Goal: Use online tool/utility: Utilize a website feature to perform a specific function

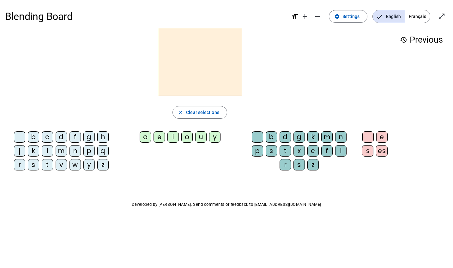
click at [414, 13] on span "Français" at bounding box center [417, 16] width 25 height 13
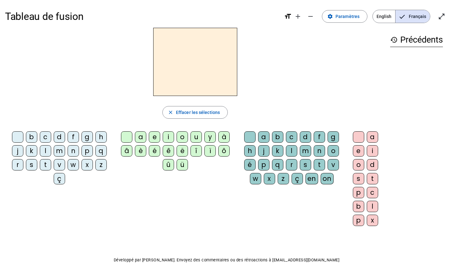
click at [100, 135] on div "h" at bounding box center [100, 136] width 11 height 11
click at [139, 136] on div "a" at bounding box center [140, 136] width 11 height 11
click at [197, 137] on div "u" at bounding box center [196, 136] width 11 height 11
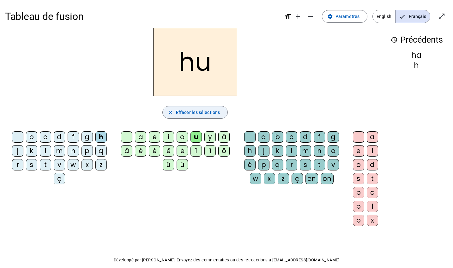
click at [193, 115] on span "Effacer les sélections" at bounding box center [198, 113] width 44 height 8
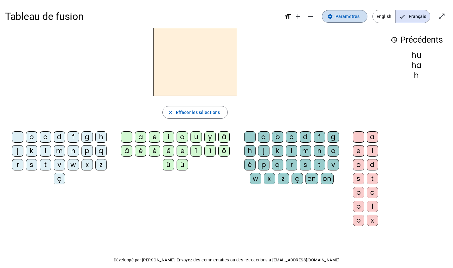
click at [342, 20] on span "Paramètres" at bounding box center [348, 17] width 24 height 8
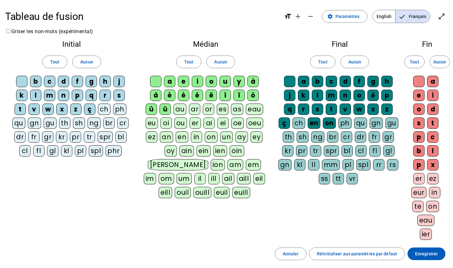
click at [182, 111] on div "au" at bounding box center [179, 109] width 13 height 11
click at [434, 258] on span at bounding box center [427, 253] width 38 height 15
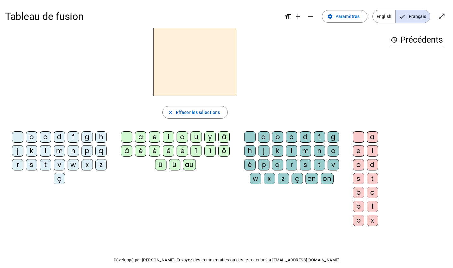
click at [100, 134] on div "h" at bounding box center [100, 136] width 11 height 11
click at [186, 165] on div "au" at bounding box center [189, 164] width 13 height 11
click at [320, 165] on div "t" at bounding box center [319, 164] width 11 height 11
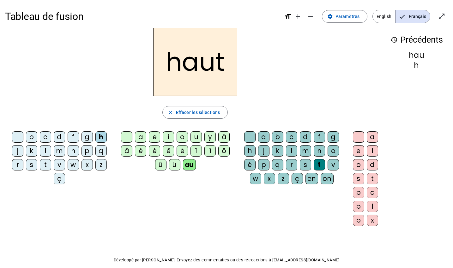
click at [32, 164] on div "s" at bounding box center [31, 164] width 11 height 11
click at [73, 140] on div "f" at bounding box center [73, 136] width 11 height 11
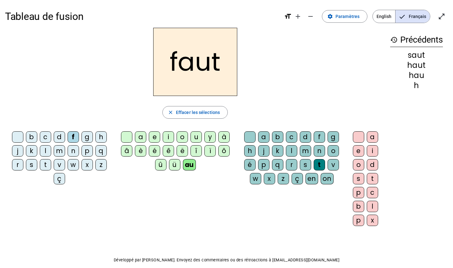
click at [357, 149] on div "e" at bounding box center [358, 150] width 11 height 11
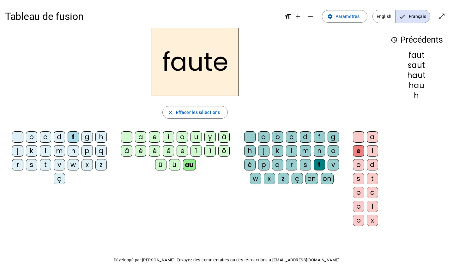
click at [34, 167] on div "s" at bounding box center [31, 164] width 11 height 11
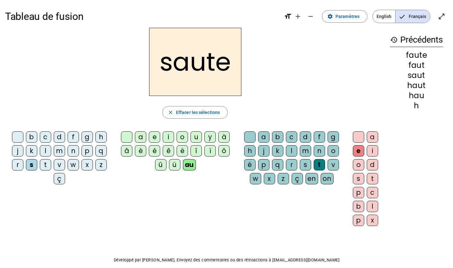
click at [98, 141] on div "h" at bounding box center [100, 136] width 11 height 11
click at [76, 140] on div "f" at bounding box center [73, 136] width 11 height 11
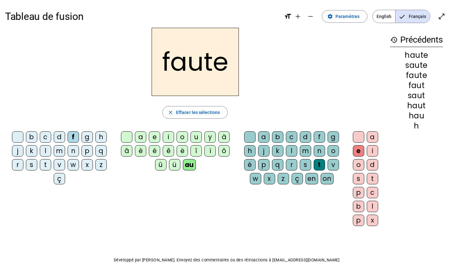
click at [323, 148] on div "n" at bounding box center [319, 150] width 11 height 11
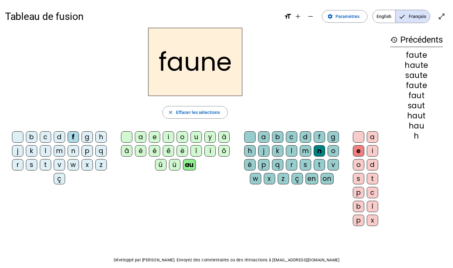
click at [171, 136] on div "i" at bounding box center [168, 136] width 11 height 11
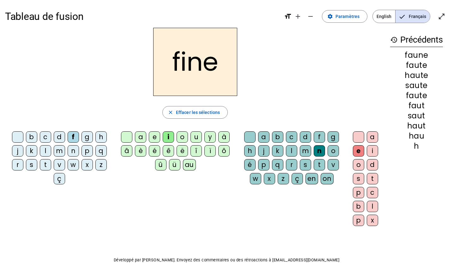
click at [45, 147] on div "l" at bounding box center [45, 150] width 11 height 11
click at [75, 138] on div "f" at bounding box center [73, 136] width 11 height 11
click at [294, 152] on div "l" at bounding box center [291, 150] width 11 height 11
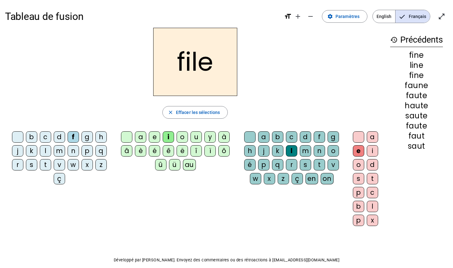
click at [33, 137] on div "b" at bounding box center [31, 136] width 11 height 11
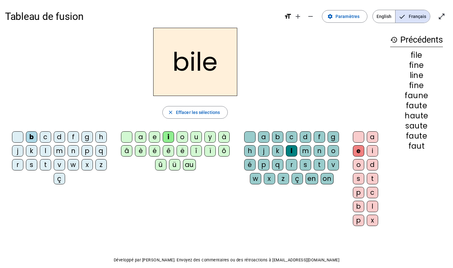
click at [306, 162] on div "s" at bounding box center [305, 164] width 11 height 11
